Goal: Go to known website: Access a specific website the user already knows

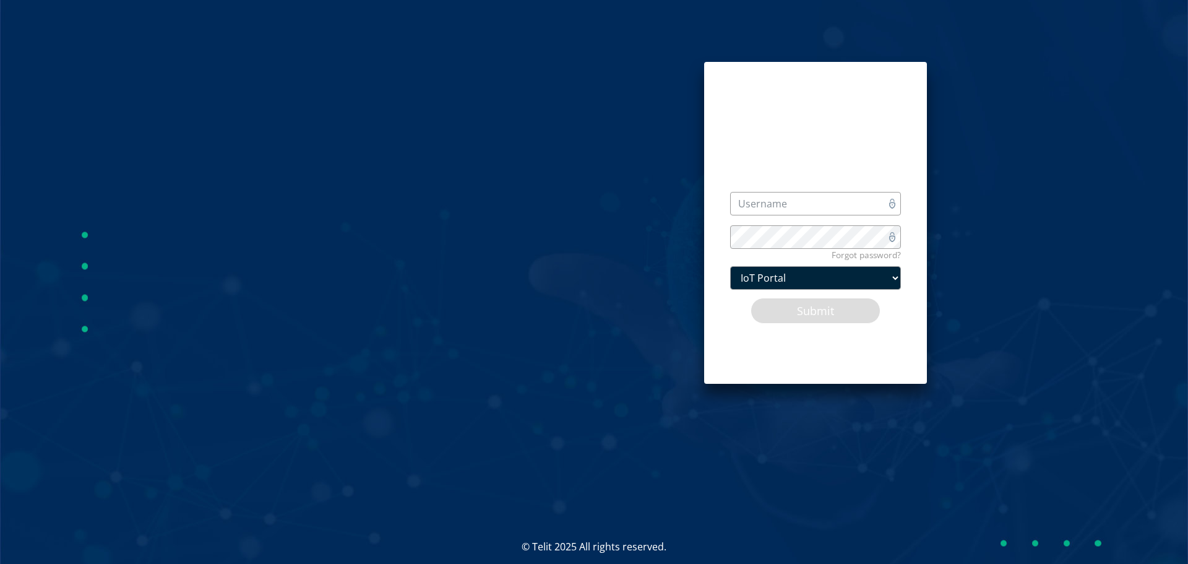
click at [0, 446] on div at bounding box center [0, 446] width 0 height 0
type input "[EMAIL_ADDRESS][DOMAIN_NAME]"
drag, startPoint x: 821, startPoint y: 308, endPoint x: 799, endPoint y: 308, distance: 21.7
click at [820, 308] on button "Submit" at bounding box center [815, 311] width 130 height 26
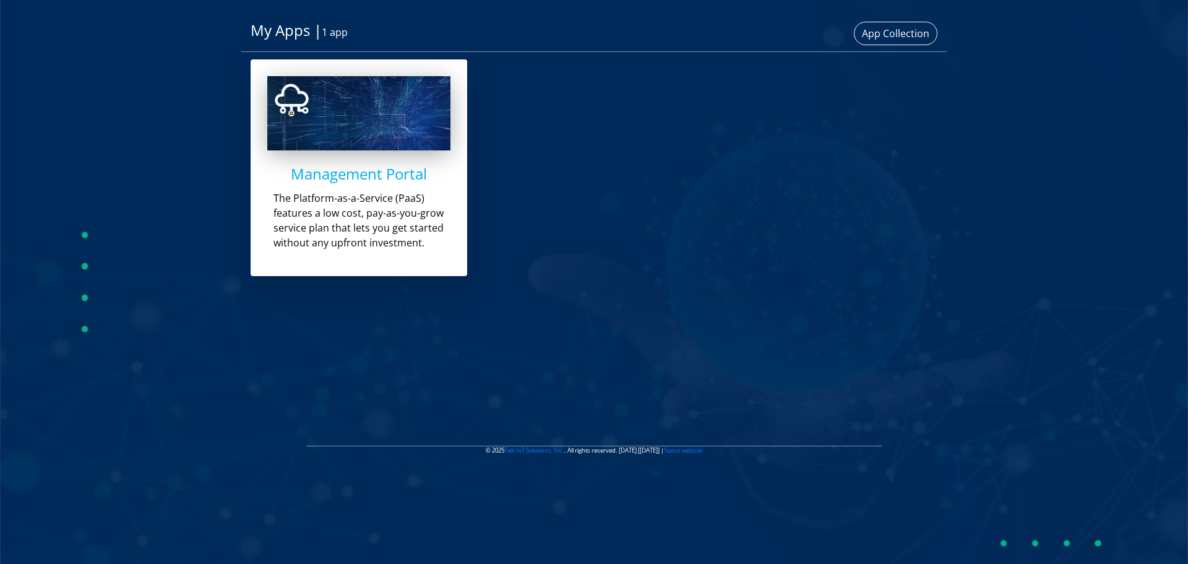
click at [342, 174] on h4 "Management Portal" at bounding box center [358, 174] width 183 height 18
